Goal: Complete application form

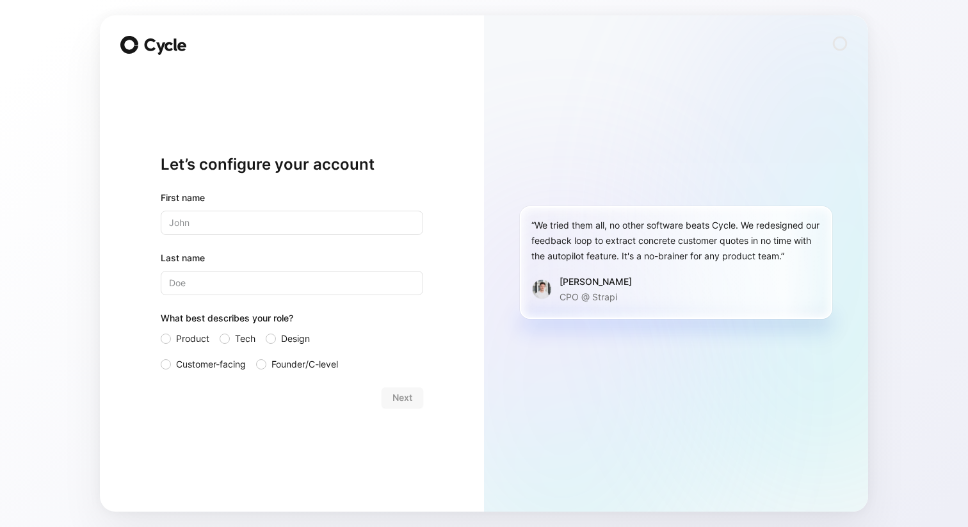
click at [311, 226] on input "text" at bounding box center [292, 223] width 263 height 24
type input "[PERSON_NAME]"
click at [252, 284] on input "Last name" at bounding box center [292, 283] width 263 height 24
type input "Doe"
click at [304, 337] on span "Design" at bounding box center [295, 338] width 29 height 15
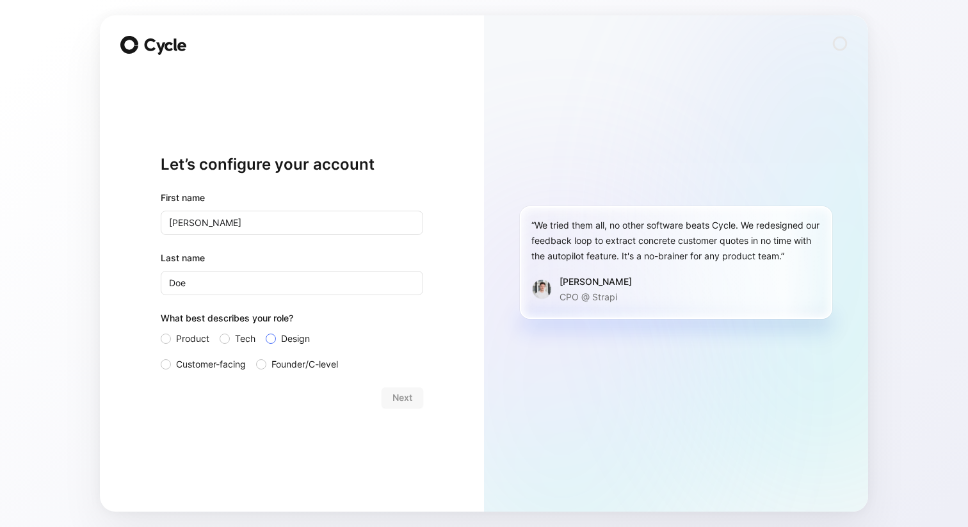
click at [266, 331] on input "Design" at bounding box center [266, 331] width 0 height 0
click at [396, 400] on span "Next" at bounding box center [403, 397] width 20 height 15
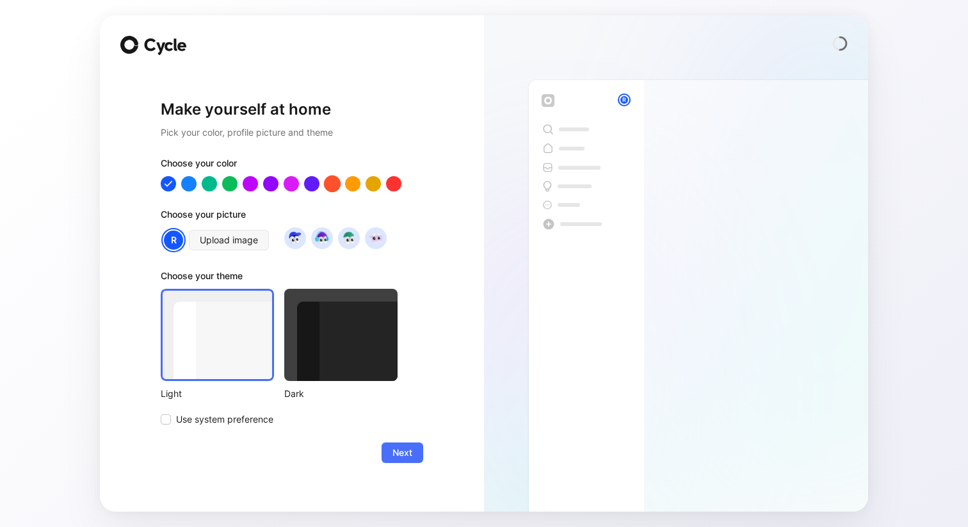
click at [334, 184] on div at bounding box center [332, 183] width 17 height 17
click at [366, 233] on div at bounding box center [376, 238] width 22 height 22
click at [343, 240] on img at bounding box center [348, 237] width 17 height 17
click at [285, 236] on div at bounding box center [295, 238] width 22 height 22
click at [323, 239] on img at bounding box center [321, 237] width 17 height 17
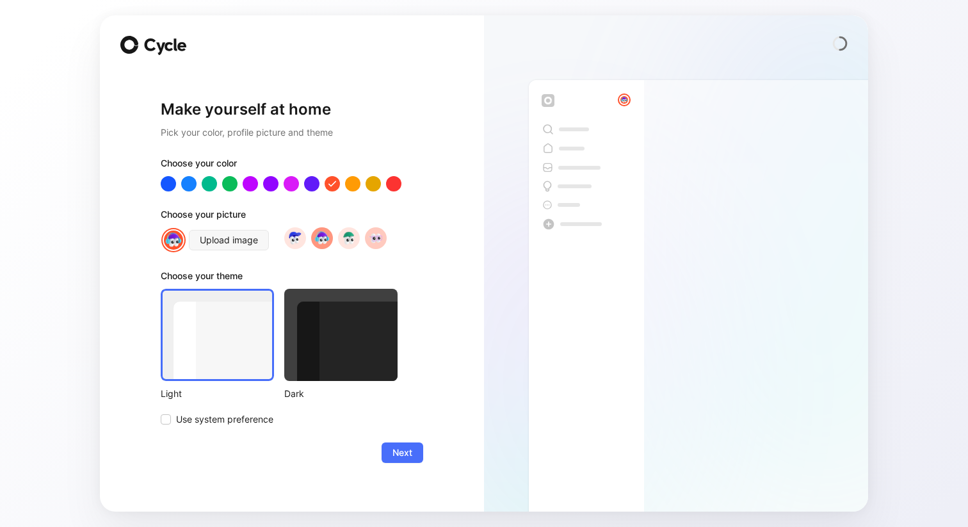
click at [384, 238] on img at bounding box center [375, 237] width 17 height 17
click at [218, 416] on span "Use system preference" at bounding box center [224, 419] width 97 height 15
click at [161, 412] on input "Use system preference" at bounding box center [161, 412] width 0 height 0
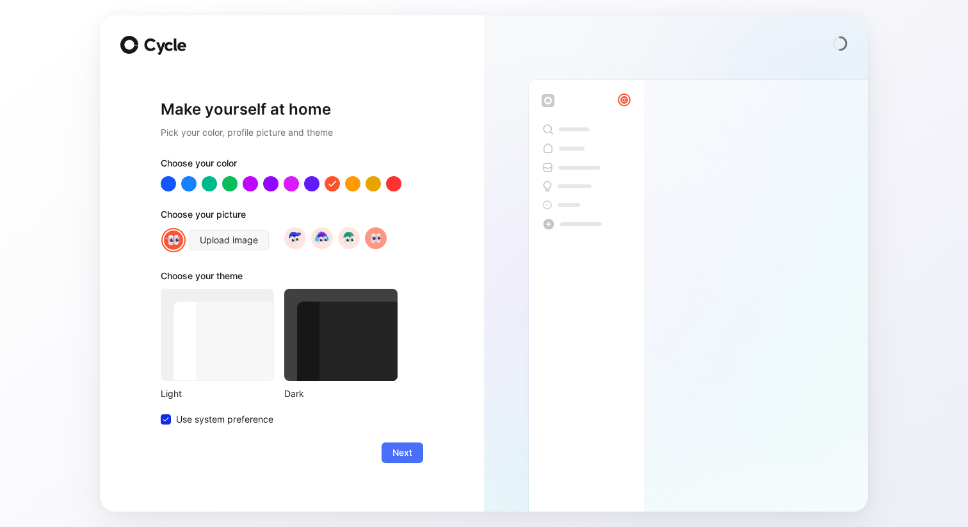
click at [398, 449] on span "Next" at bounding box center [403, 452] width 20 height 15
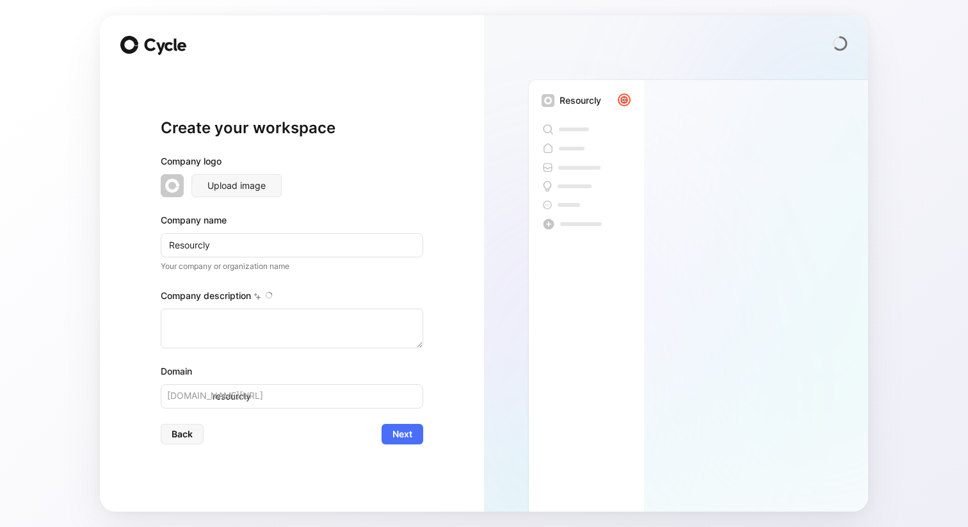
type textarea "Billions of USD worth of industrial inventory is wasted every year while resour…"
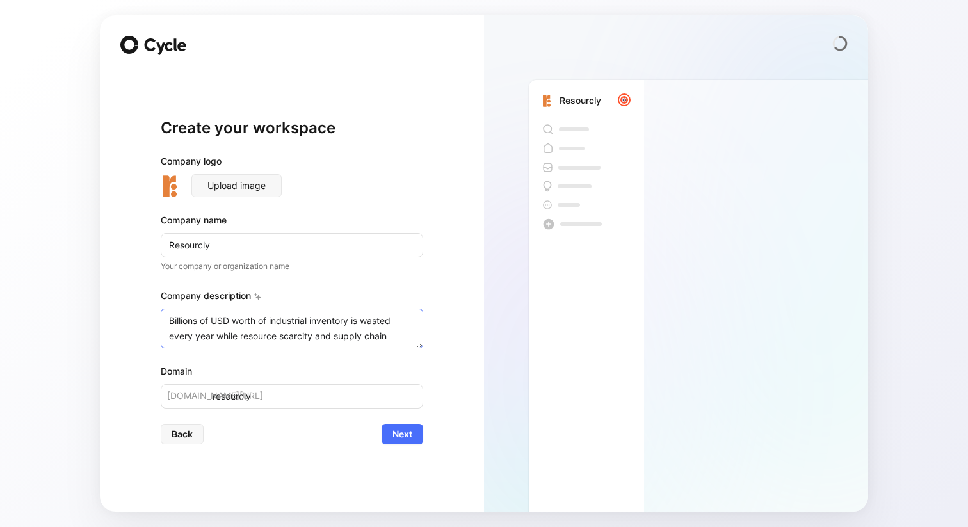
drag, startPoint x: 406, startPoint y: 334, endPoint x: 211, endPoint y: 297, distance: 198.2
click at [211, 297] on div "Company description Billions of USD worth of industrial inventory is wasted eve…" at bounding box center [292, 318] width 263 height 60
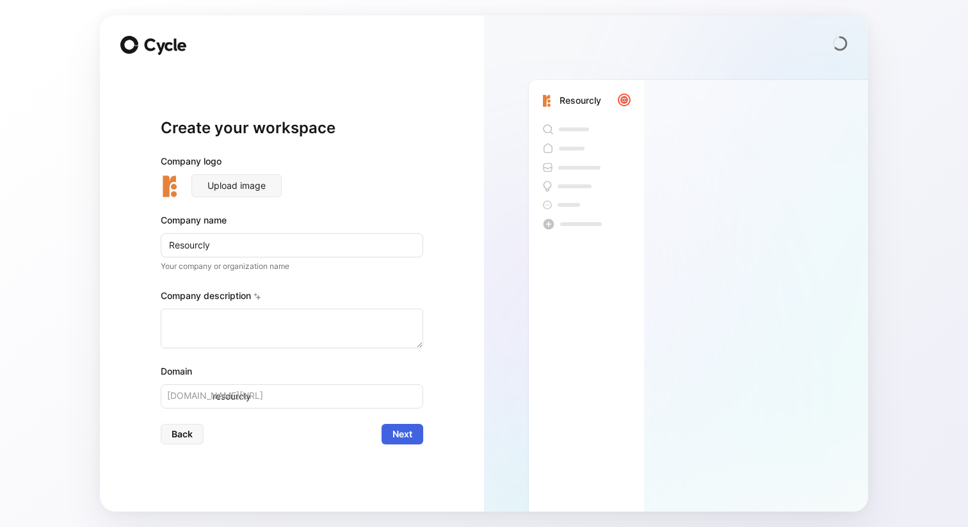
click at [412, 435] on button "Next" at bounding box center [403, 434] width 42 height 20
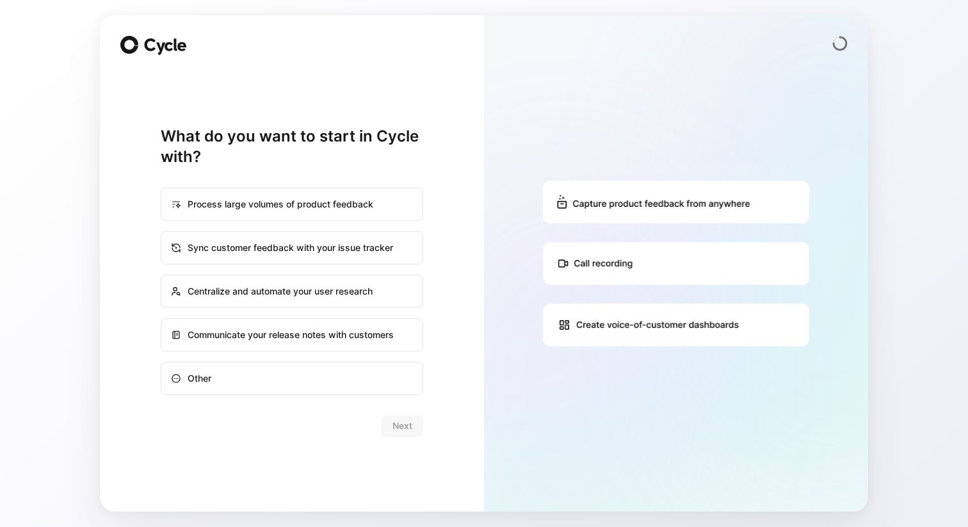
click at [384, 281] on div "Centralize and automate your user research" at bounding box center [292, 291] width 260 height 31
click at [162, 276] on input "Centralize and automate your user research" at bounding box center [161, 275] width 1 height 1
radio input "true"
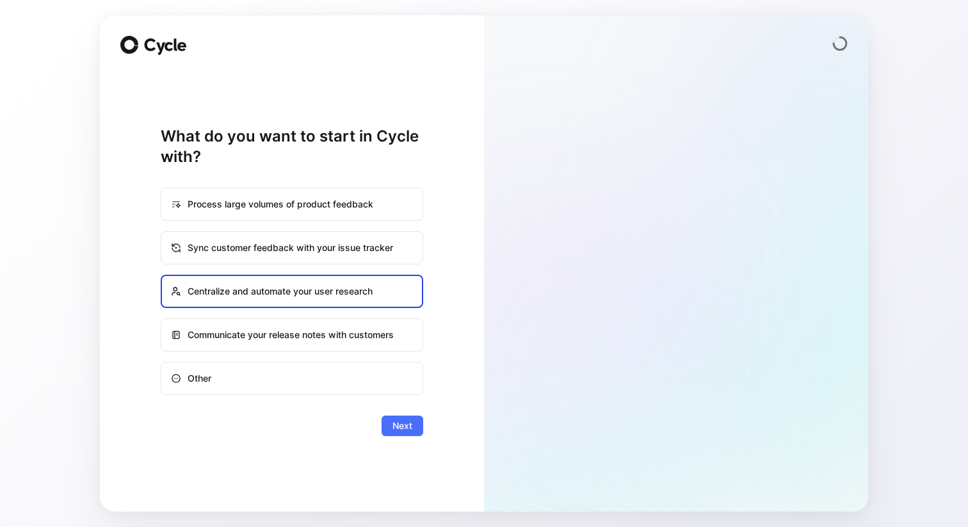
click at [410, 193] on div "Process large volumes of product feedback" at bounding box center [292, 204] width 260 height 31
click at [162, 189] on input "Process large volumes of product feedback" at bounding box center [161, 188] width 1 height 1
radio input "true"
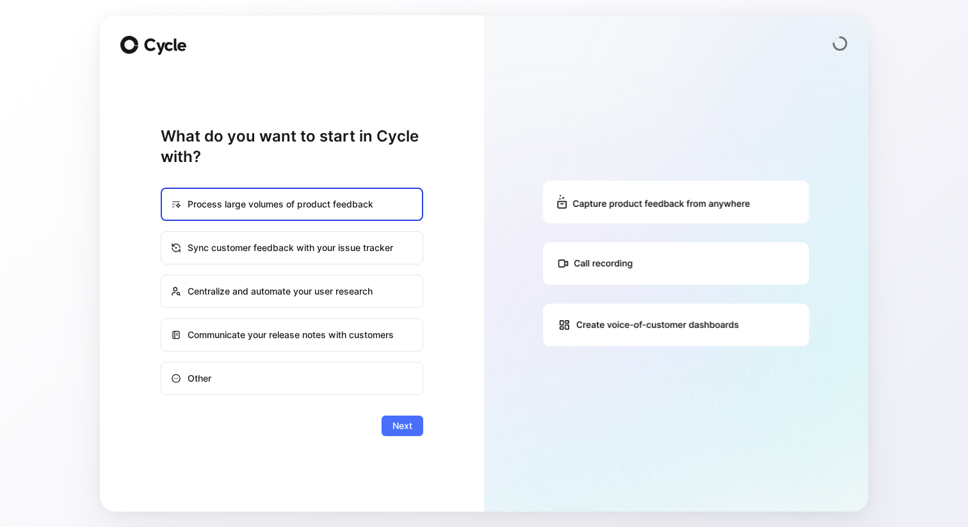
click at [411, 284] on div "Centralize and automate your user research" at bounding box center [292, 291] width 260 height 31
click at [162, 276] on input "Centralize and automate your user research" at bounding box center [161, 275] width 1 height 1
radio input "true"
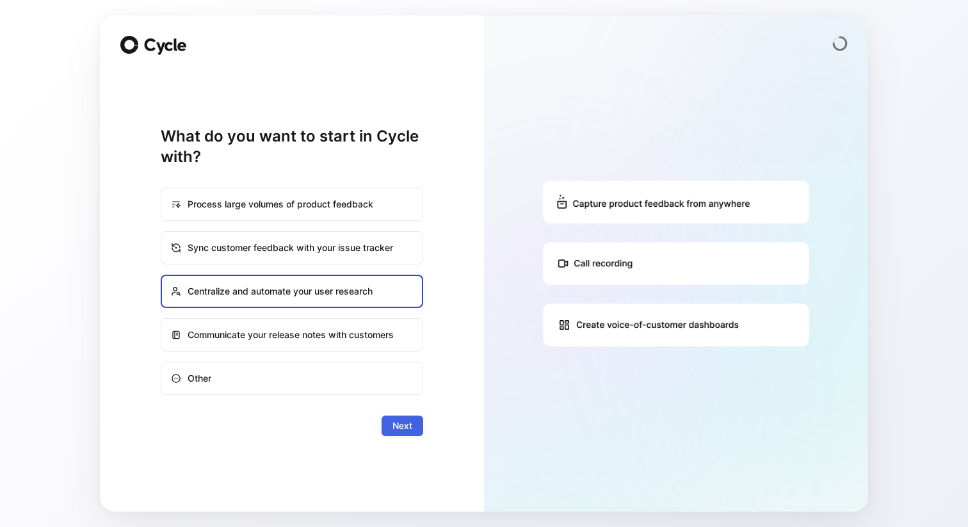
click at [415, 423] on button "Next" at bounding box center [403, 426] width 42 height 20
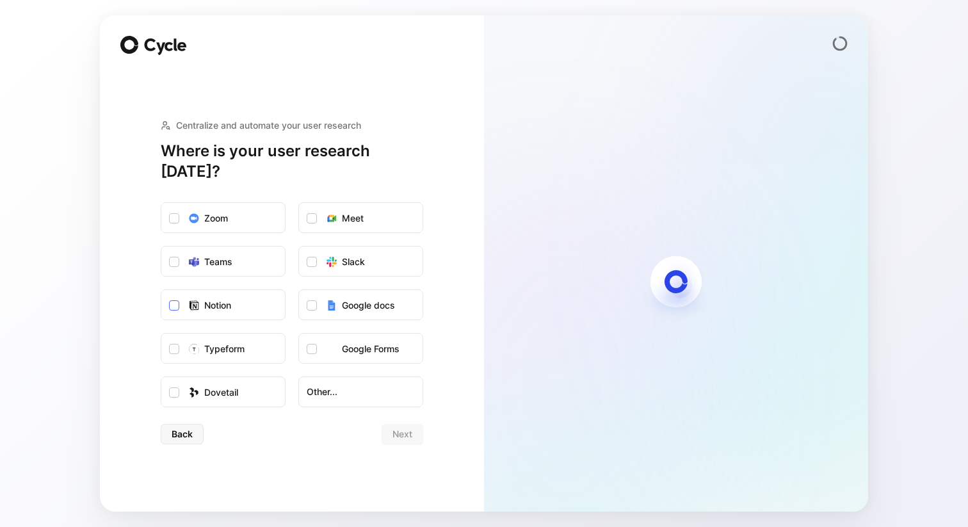
click at [250, 306] on label "Notion" at bounding box center [223, 305] width 124 height 31
click at [161, 290] on input "Notion" at bounding box center [161, 290] width 0 height 0
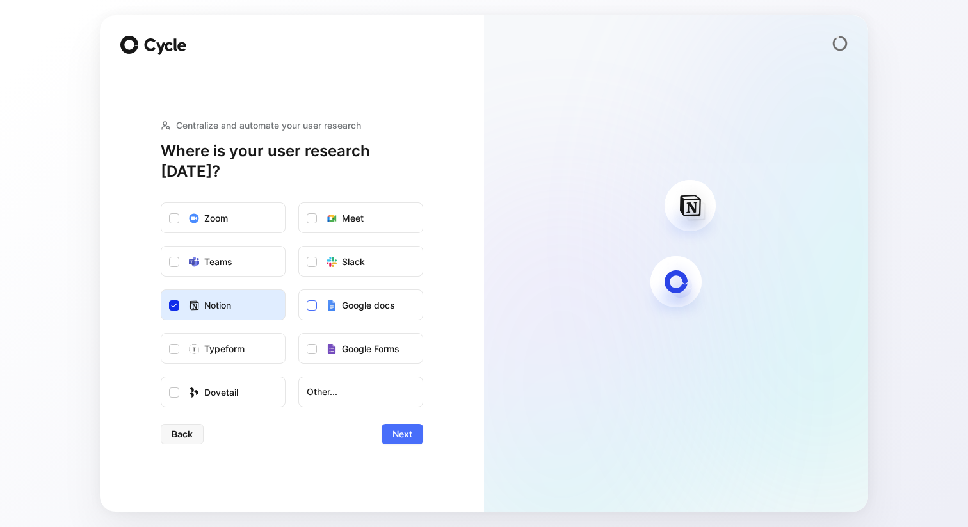
click at [403, 299] on label "Google docs" at bounding box center [361, 305] width 124 height 31
click at [299, 290] on input "Google docs" at bounding box center [299, 290] width 0 height 0
click at [416, 424] on button "Next" at bounding box center [403, 434] width 42 height 20
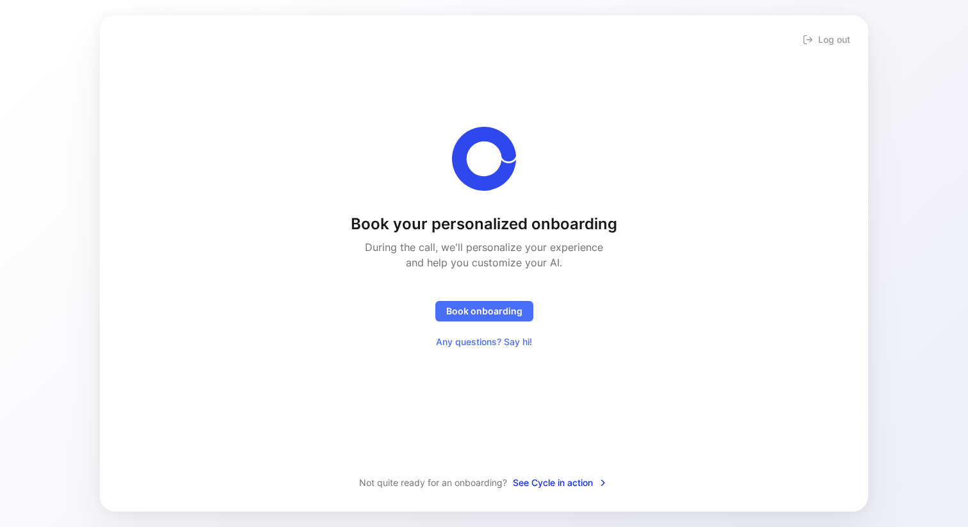
click at [586, 478] on span "See Cycle in action" at bounding box center [560, 482] width 95 height 15
click at [578, 473] on div "Book your personalized onboarding During the call, we'll personalize your exper…" at bounding box center [483, 255] width 727 height 439
click at [583, 480] on span "See Cycle in action" at bounding box center [560, 482] width 95 height 15
